Goal: Task Accomplishment & Management: Manage account settings

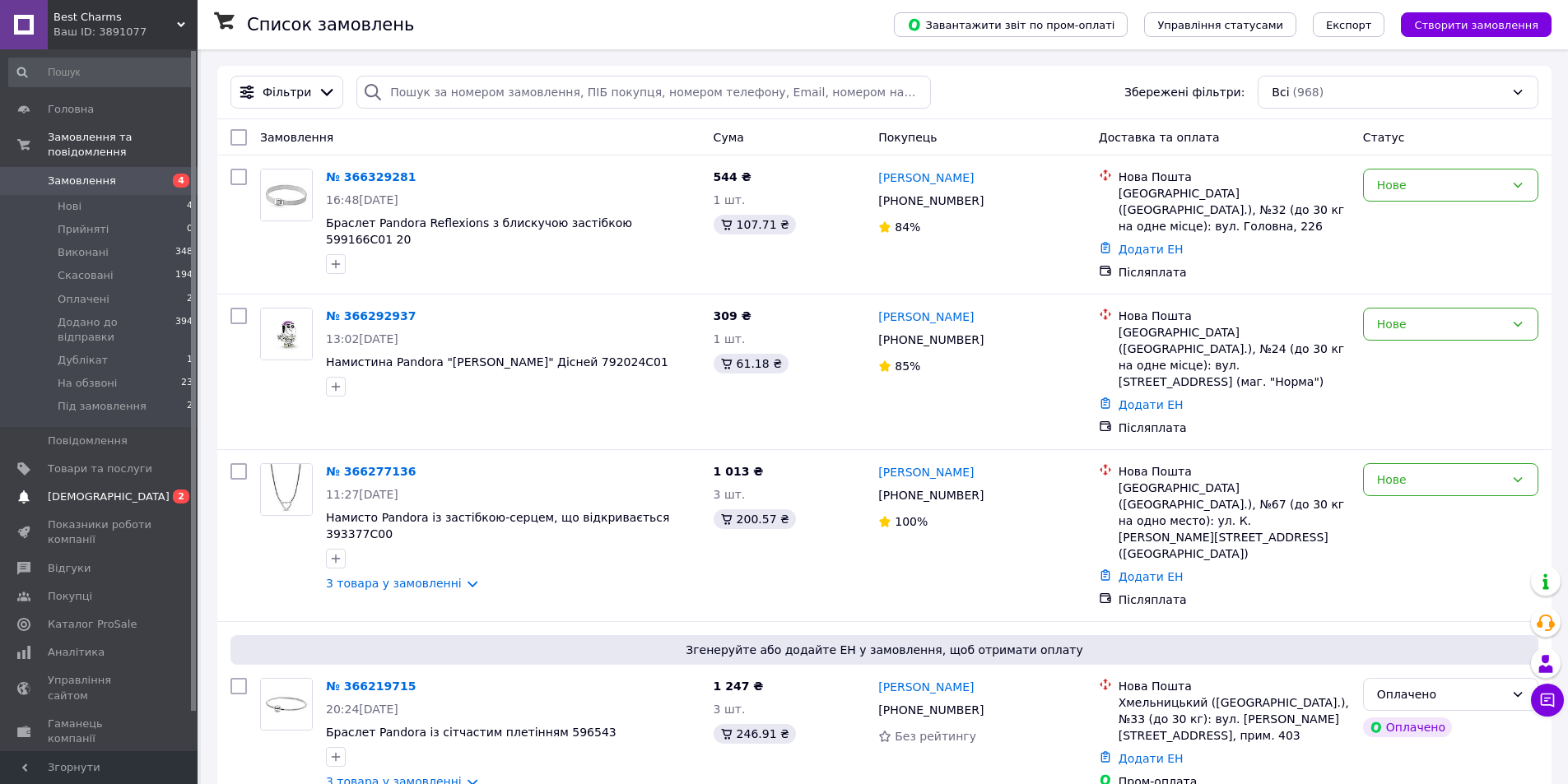
click at [63, 490] on span "[DEMOGRAPHIC_DATA]" at bounding box center [109, 497] width 122 height 15
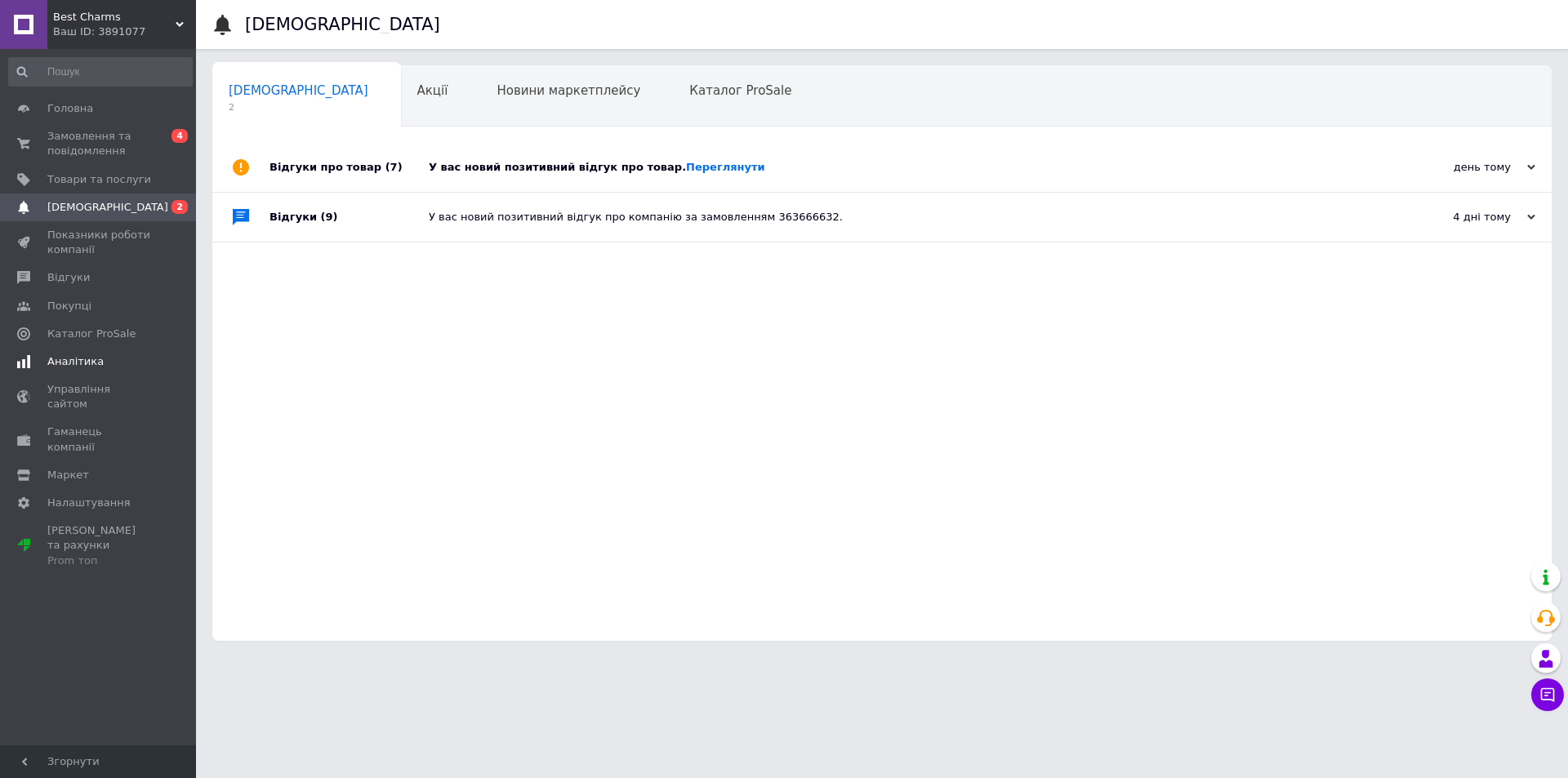
click at [87, 357] on span "Аналітика" at bounding box center [76, 361] width 57 height 15
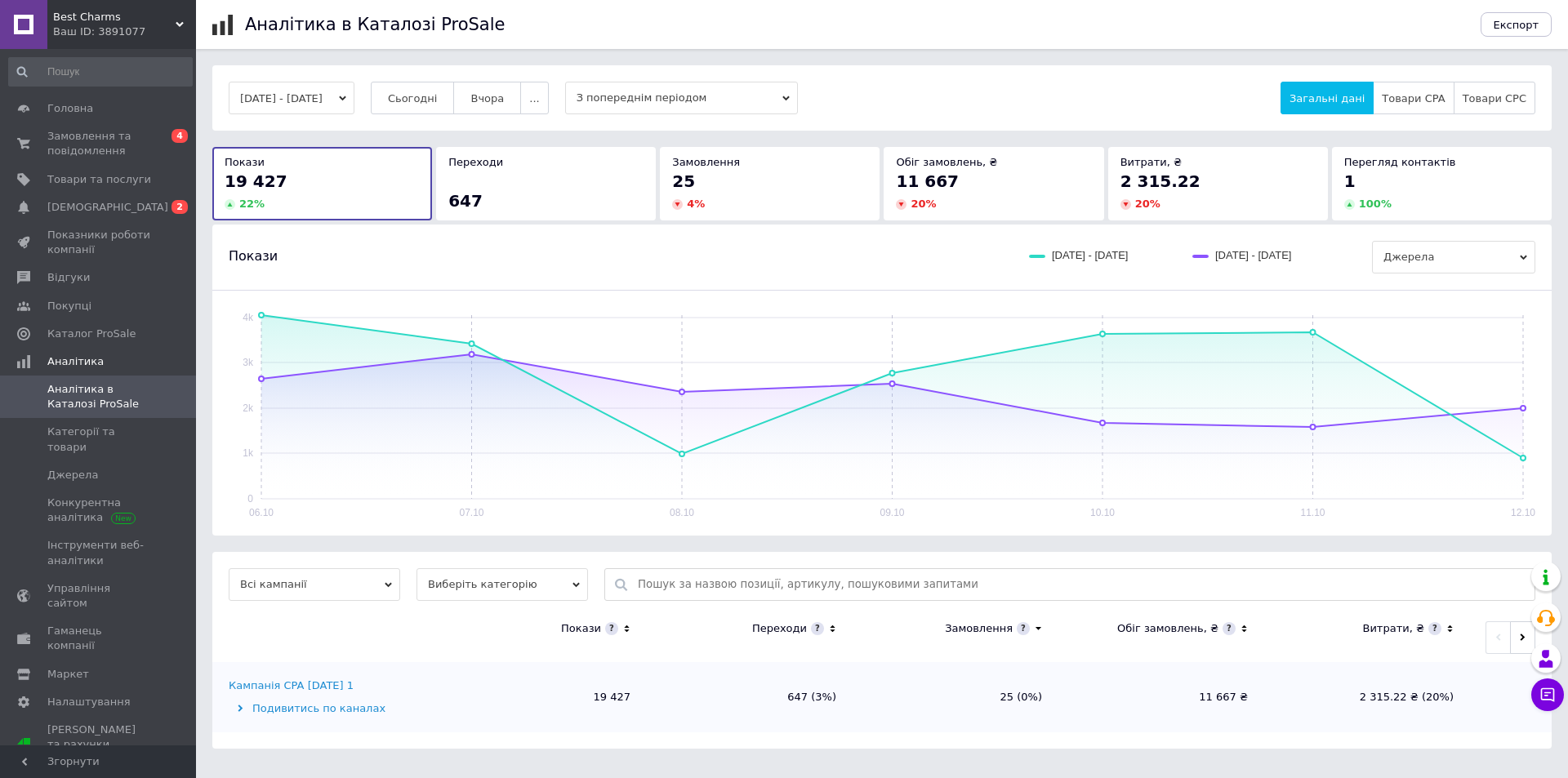
click at [313, 88] on button "[DATE] - [DATE]" at bounding box center [291, 97] width 126 height 33
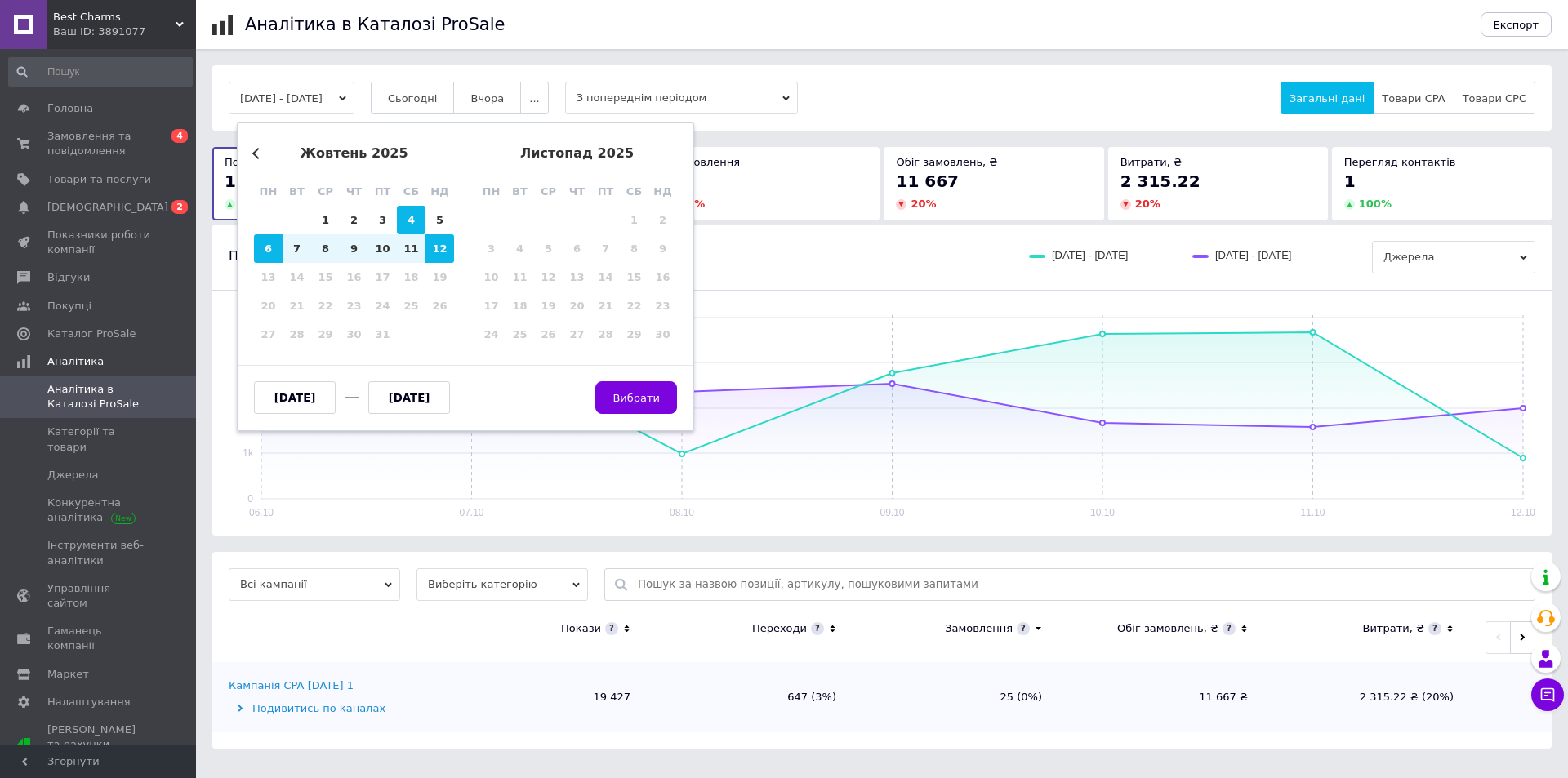
click at [410, 216] on div "4" at bounding box center [411, 220] width 28 height 28
type input "[DATE]"
click at [395, 246] on div "10" at bounding box center [382, 249] width 28 height 28
type input "[DATE]"
click at [634, 387] on button "Вибрати" at bounding box center [636, 397] width 81 height 33
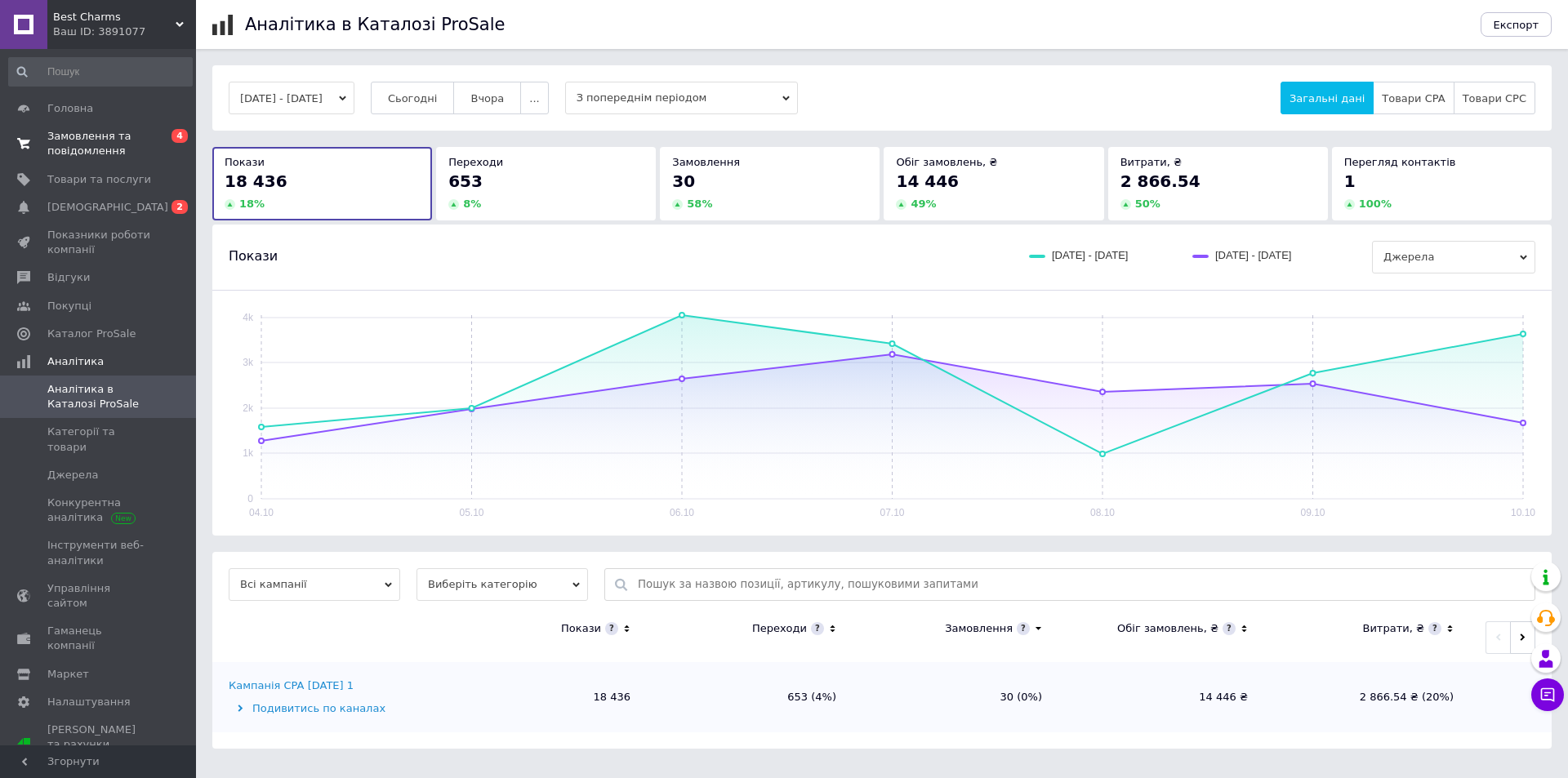
click at [87, 156] on span "Замовлення та повідомлення" at bounding box center [99, 143] width 104 height 29
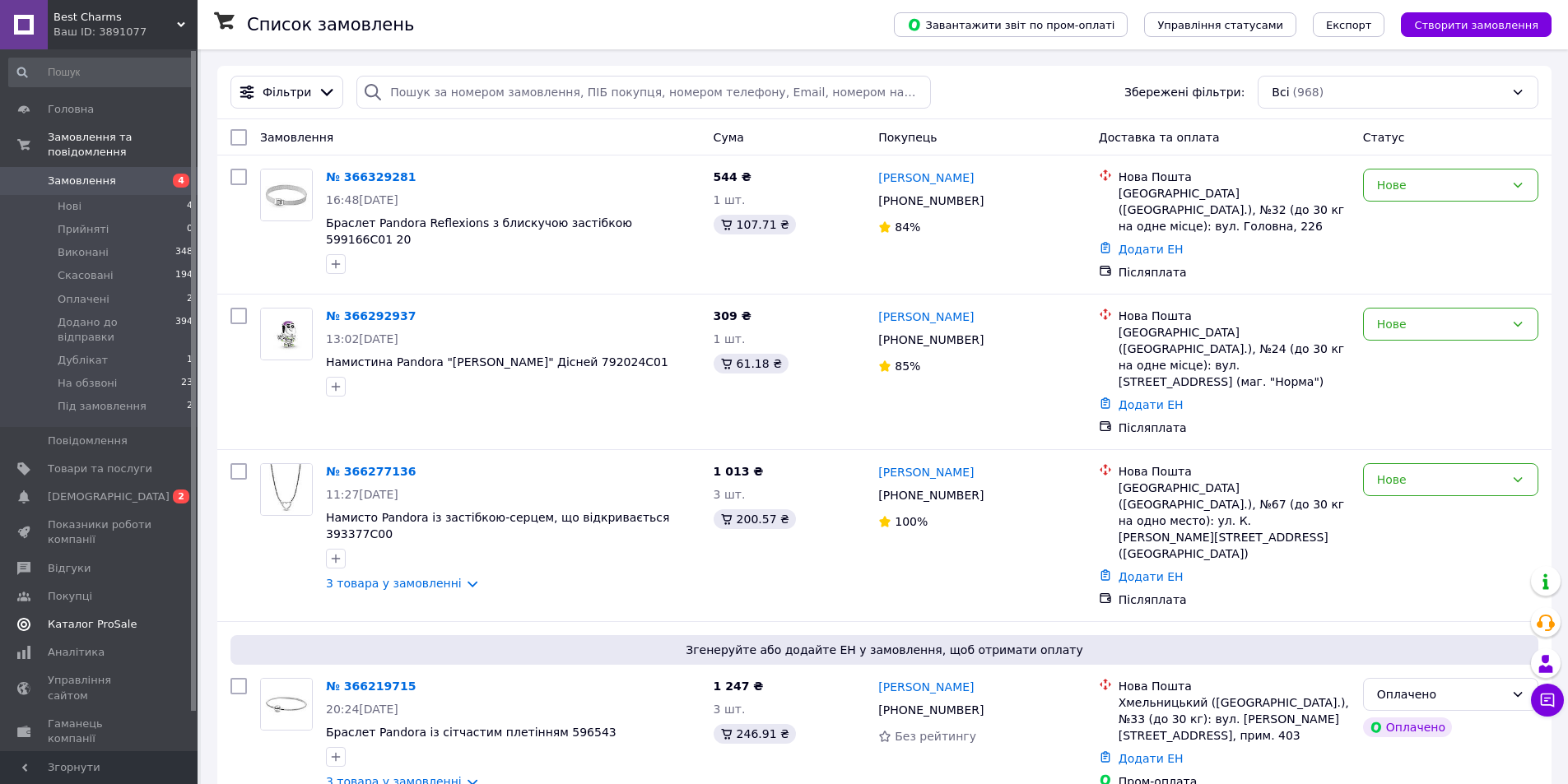
click at [78, 617] on span "Каталог ProSale" at bounding box center [93, 624] width 89 height 15
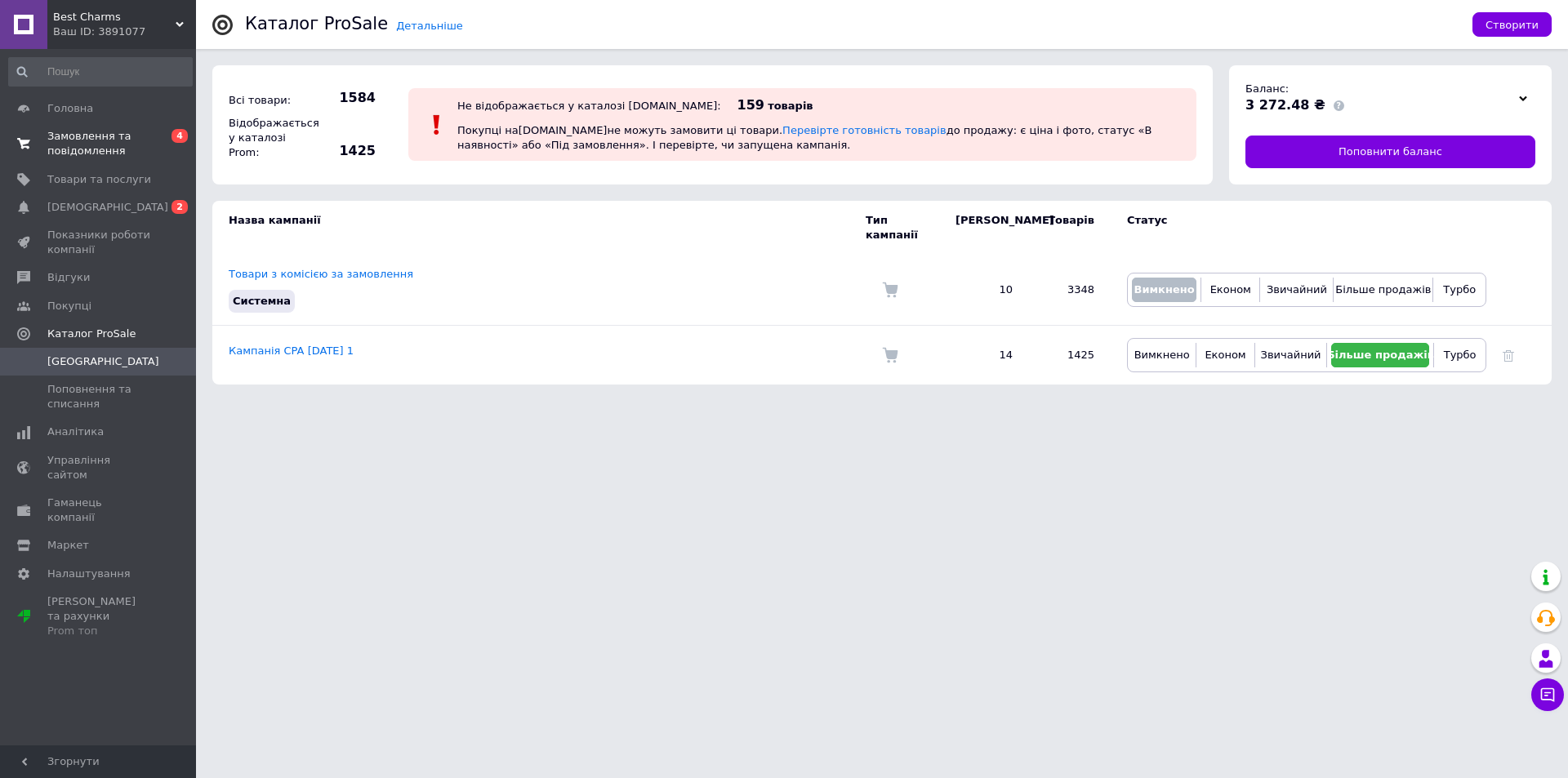
click at [107, 143] on span "Замовлення та повідомлення" at bounding box center [99, 143] width 104 height 29
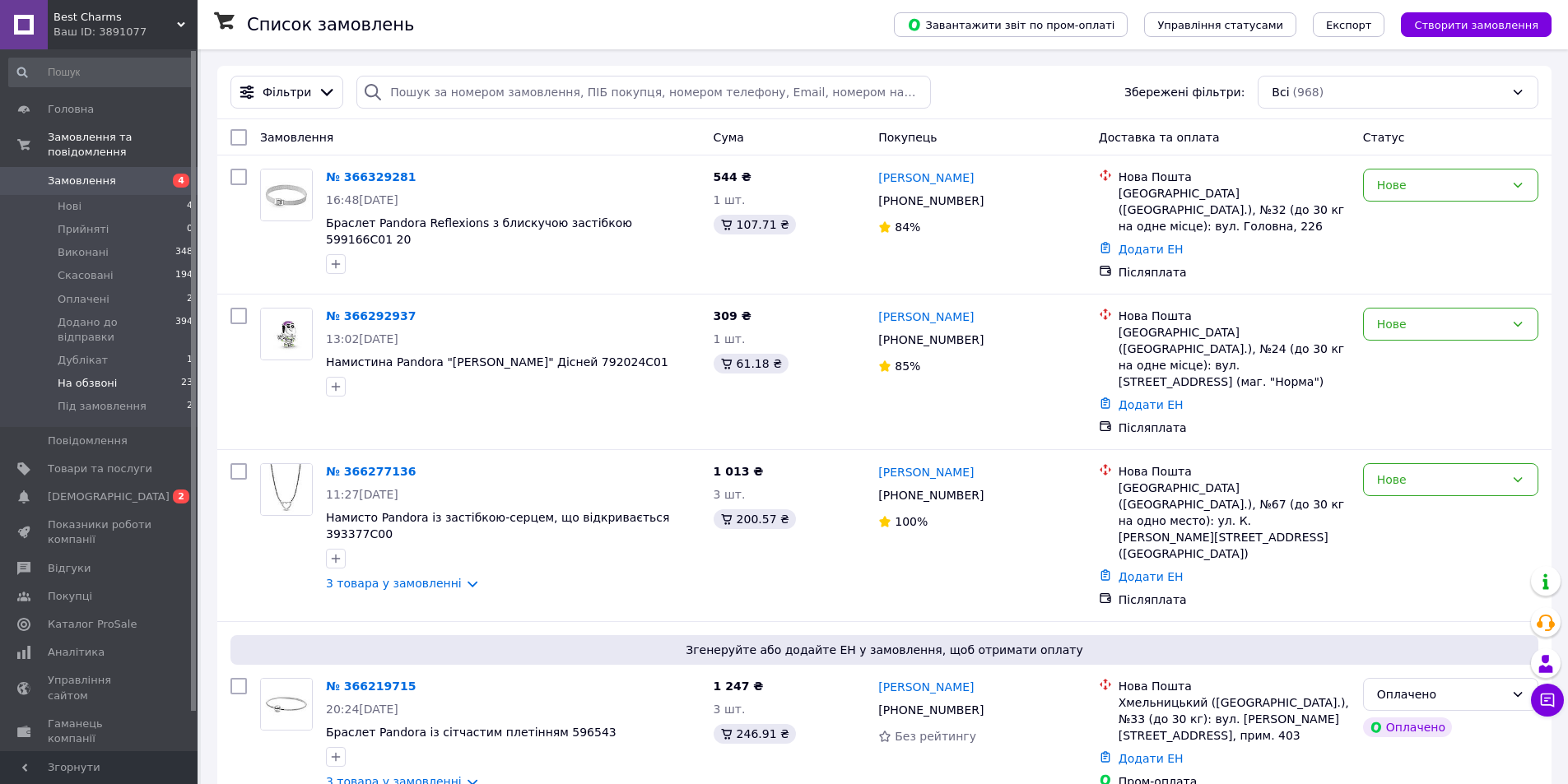
click at [101, 376] on span "На обзвоні" at bounding box center [87, 384] width 59 height 15
